Goal: Obtain resource: Download file/media

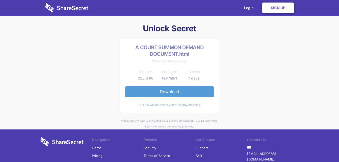
click at [197, 93] on link "Download" at bounding box center [169, 91] width 89 height 11
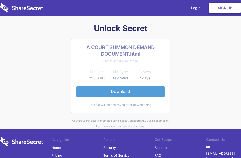
click at [126, 93] on link "Download" at bounding box center [120, 91] width 89 height 11
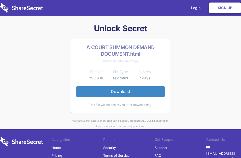
click at [209, 42] on div "Unlock Secret A COURT SUMMON DEMAND DOCUMENT.html Shared about 4 hours ago File…" at bounding box center [121, 76] width 194 height 106
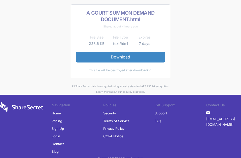
scroll to position [45, 0]
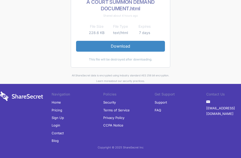
click at [157, 111] on link "FAQ" at bounding box center [158, 110] width 7 height 8
